Goal: Information Seeking & Learning: Compare options

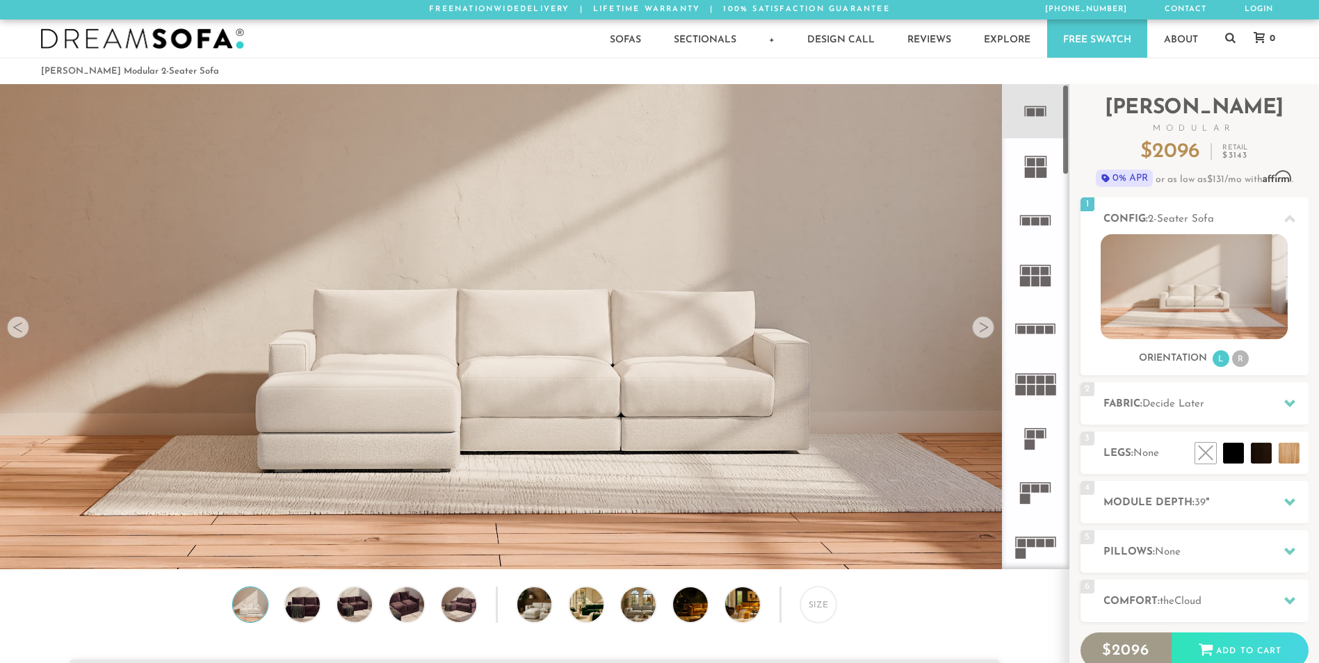
click at [1039, 434] on rect at bounding box center [1040, 434] width 8 height 8
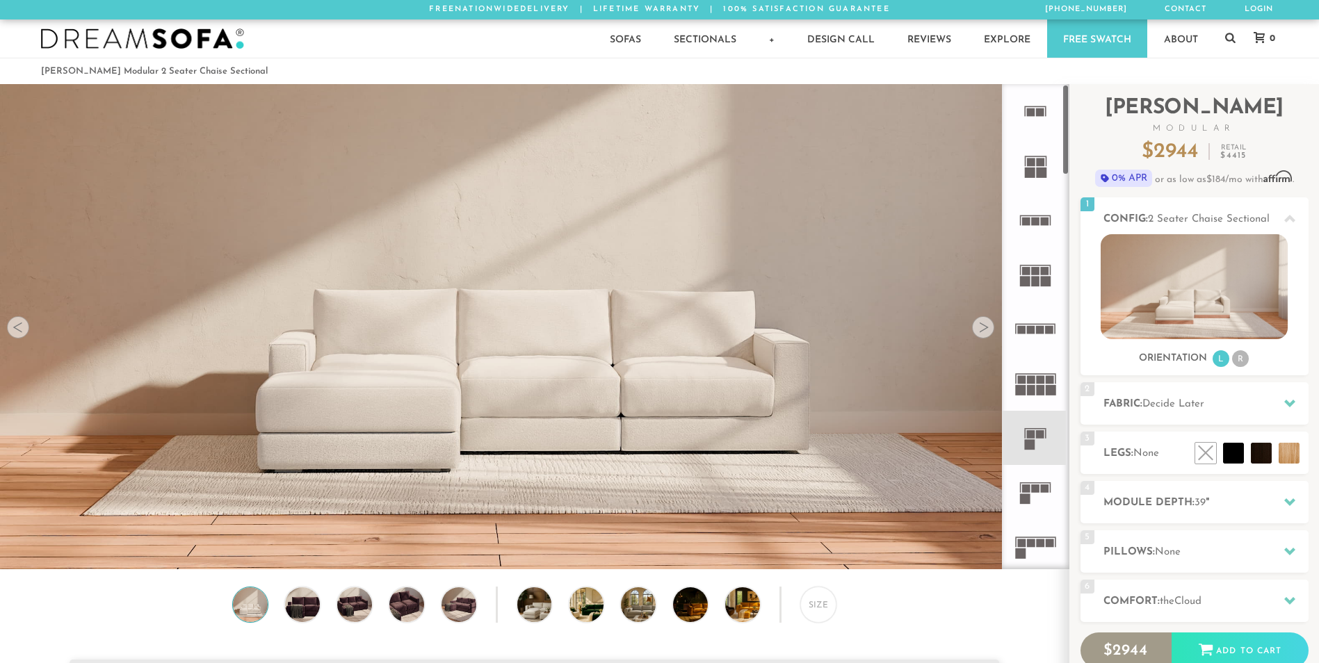
click at [1044, 496] on icon at bounding box center [1035, 492] width 54 height 54
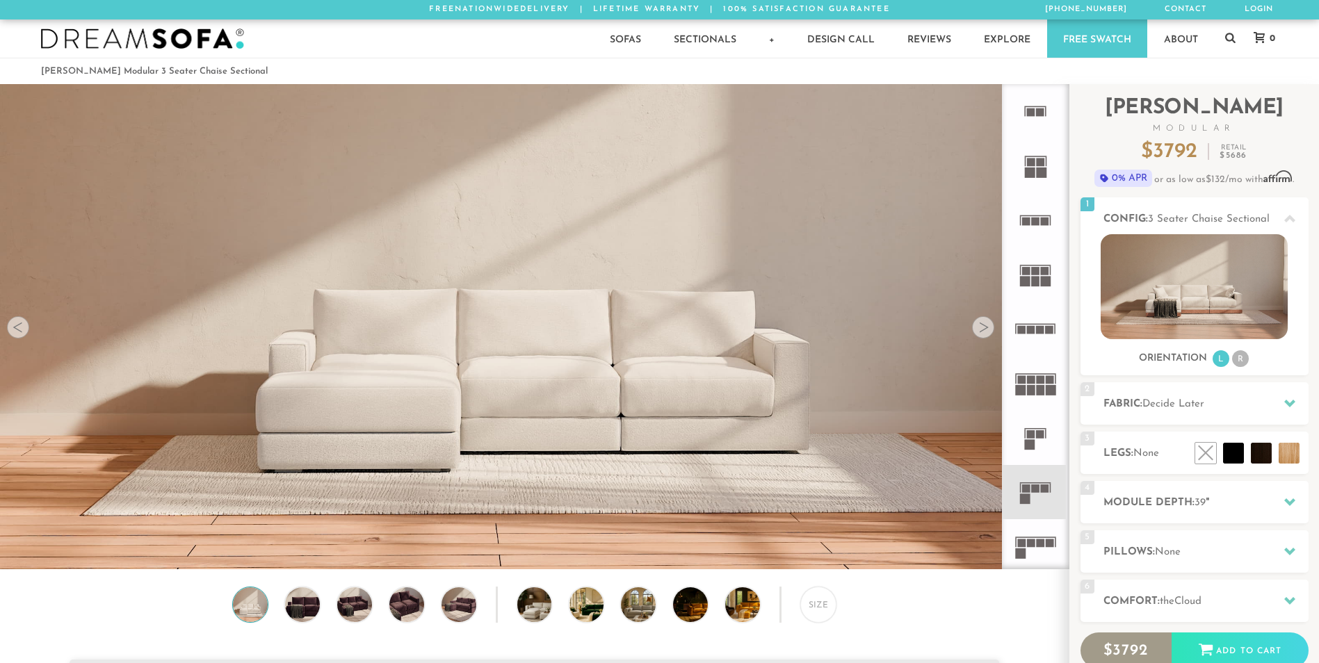
click at [978, 328] on div at bounding box center [983, 327] width 22 height 22
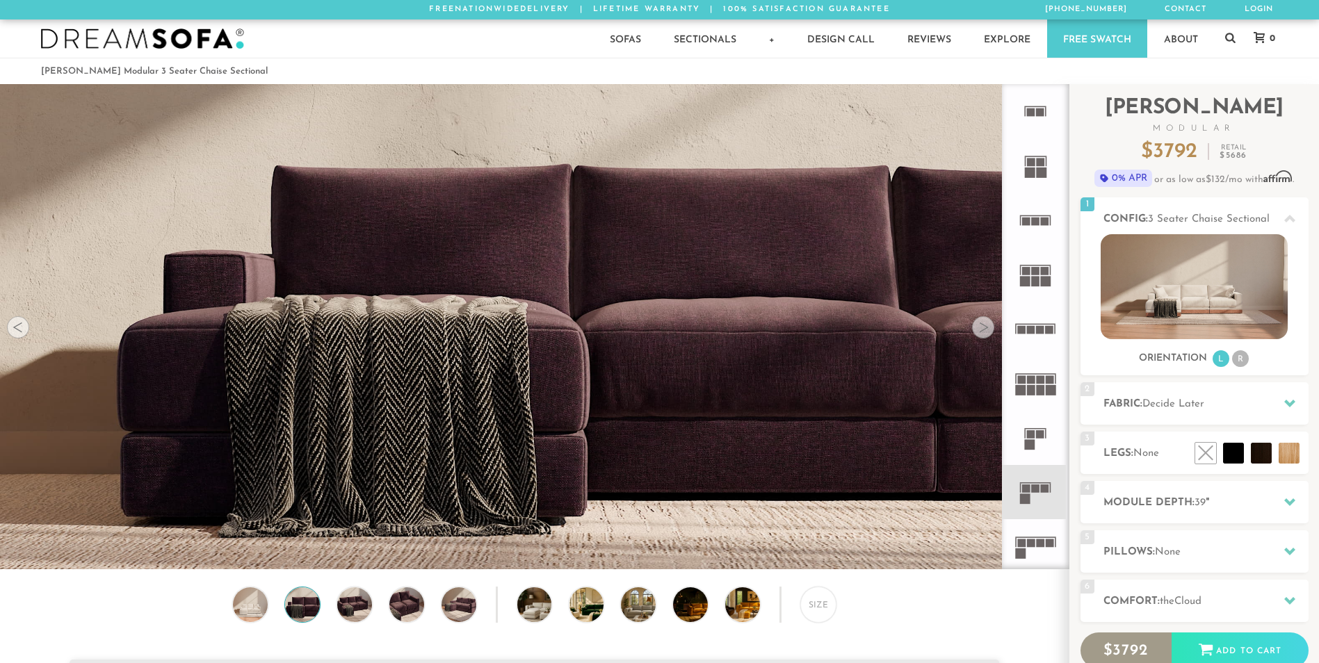
click at [977, 329] on div at bounding box center [983, 327] width 22 height 22
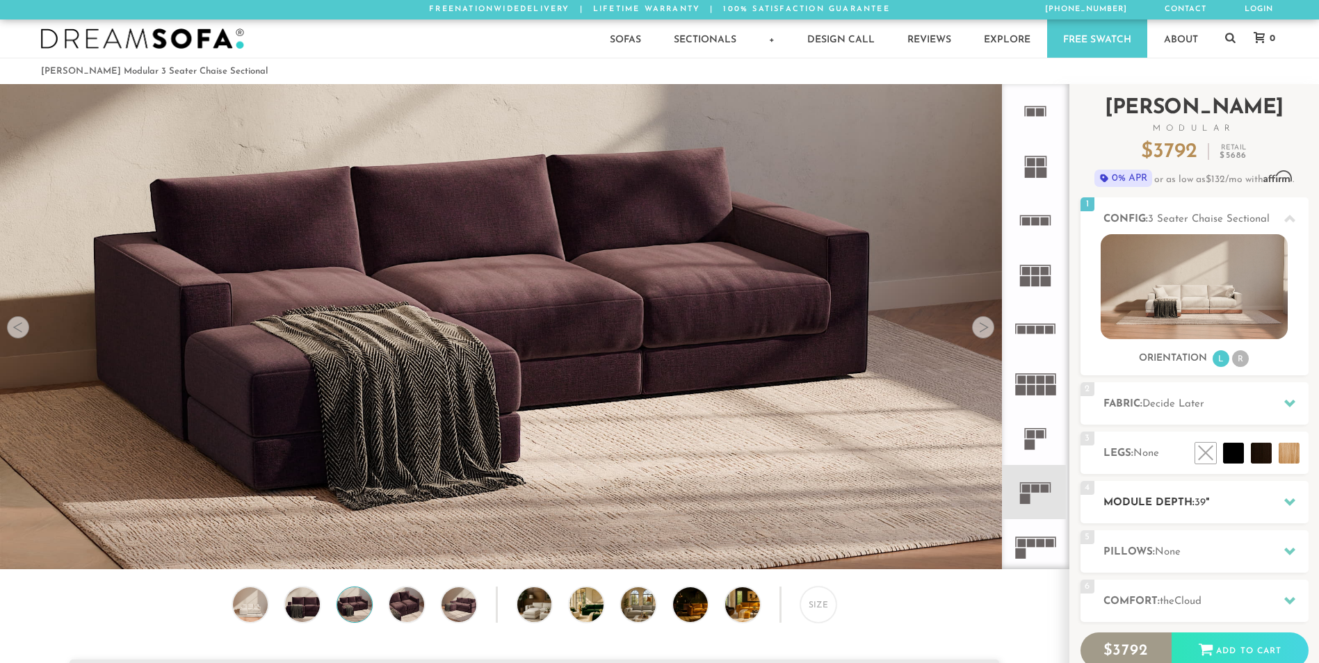
click at [1160, 498] on h2 "Module Depth: 39 "" at bounding box center [1205, 503] width 205 height 16
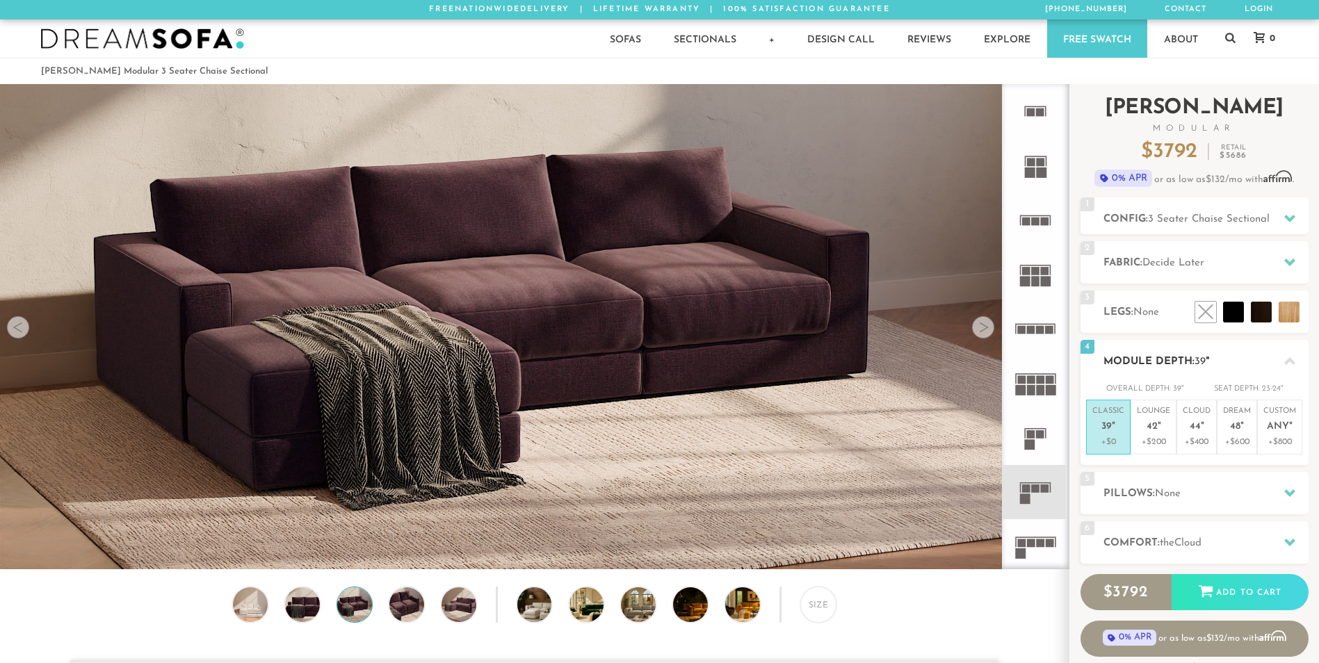
click at [1112, 423] on em """ at bounding box center [1113, 427] width 3 height 12
click at [814, 607] on div "Size" at bounding box center [818, 605] width 36 height 36
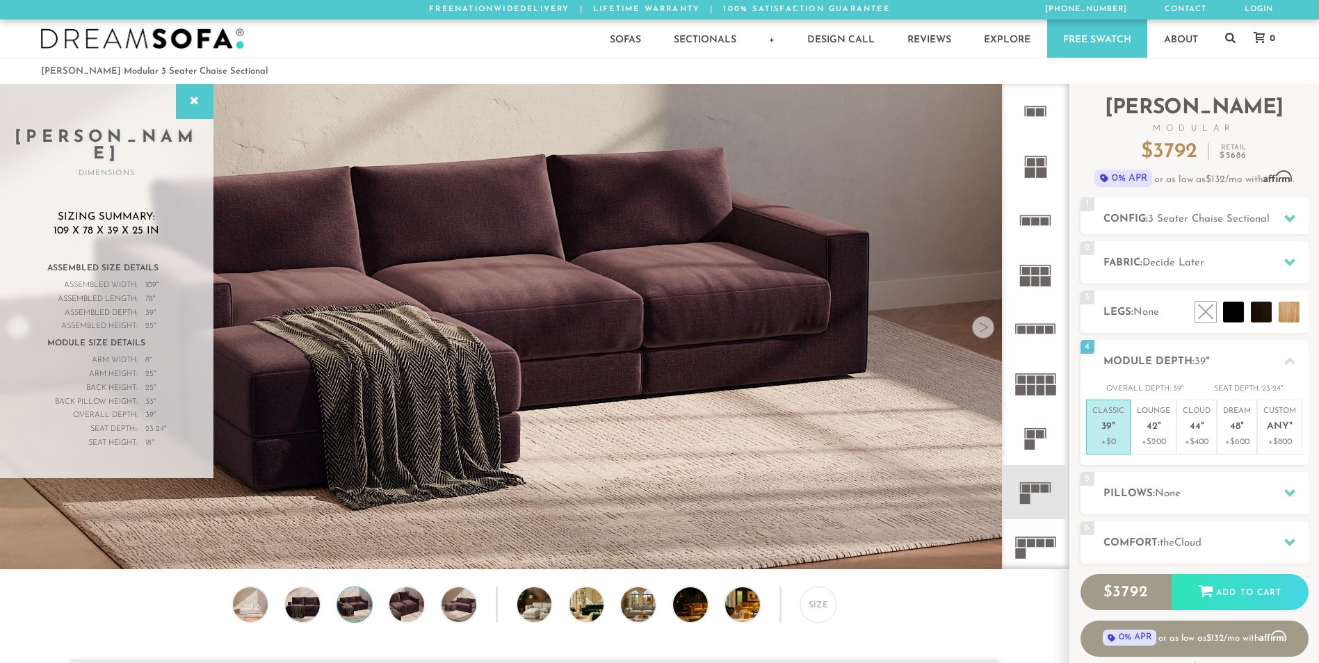
click at [355, 40] on div "Sofas Sofas Sofa Sleepers Modular Sofas Sectionals Sectionals Sectional Sleeper…" at bounding box center [659, 38] width 1265 height 38
click at [667, 464] on video at bounding box center [534, 266] width 1069 height 535
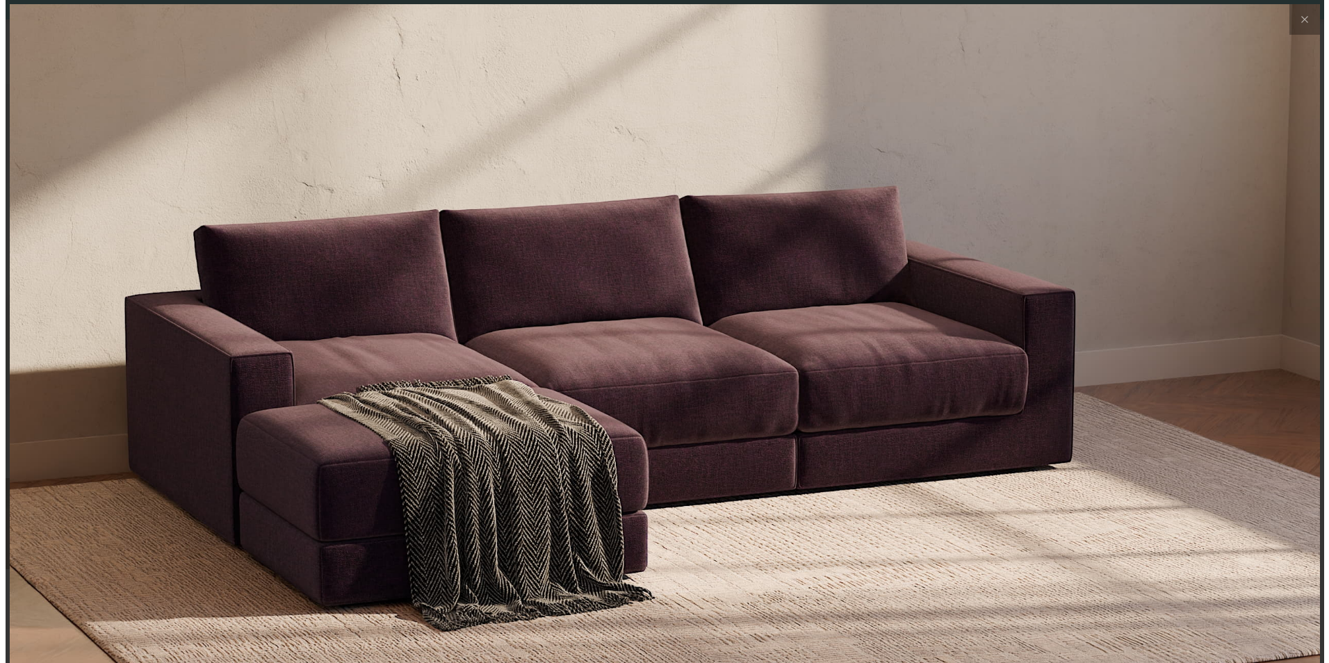
scroll to position [16280, 1319]
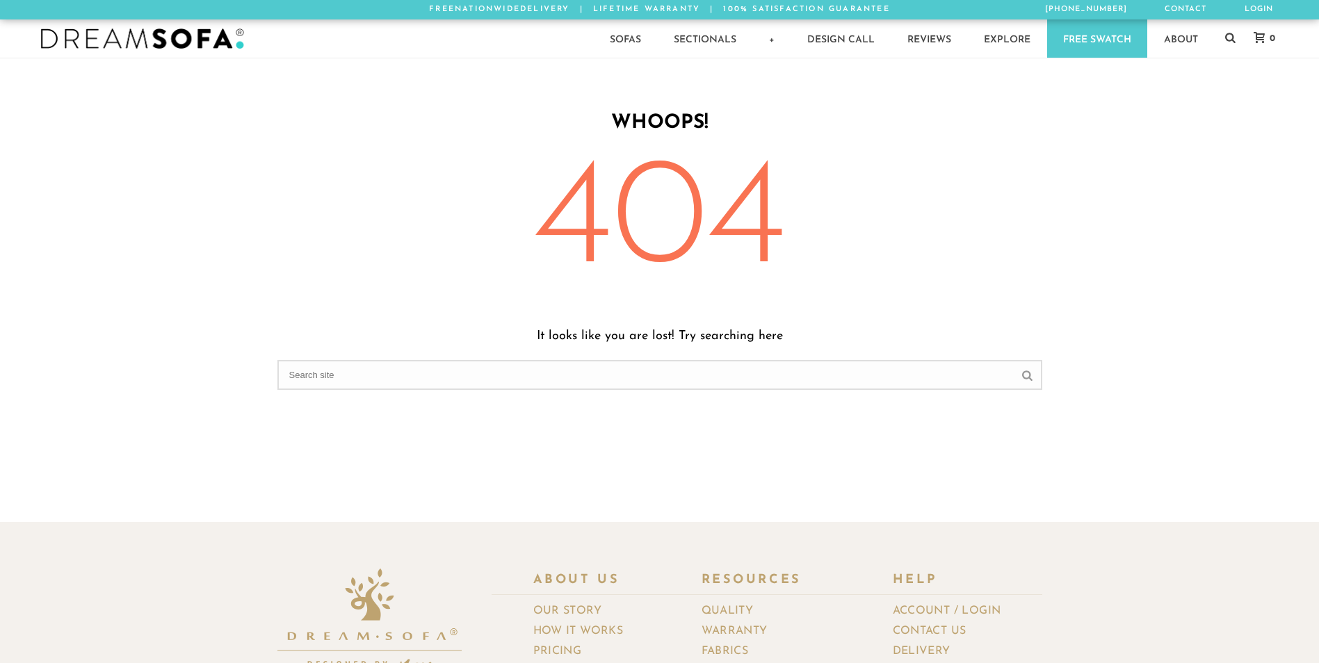
scroll to position [840, 1308]
